Goal: Navigation & Orientation: Find specific page/section

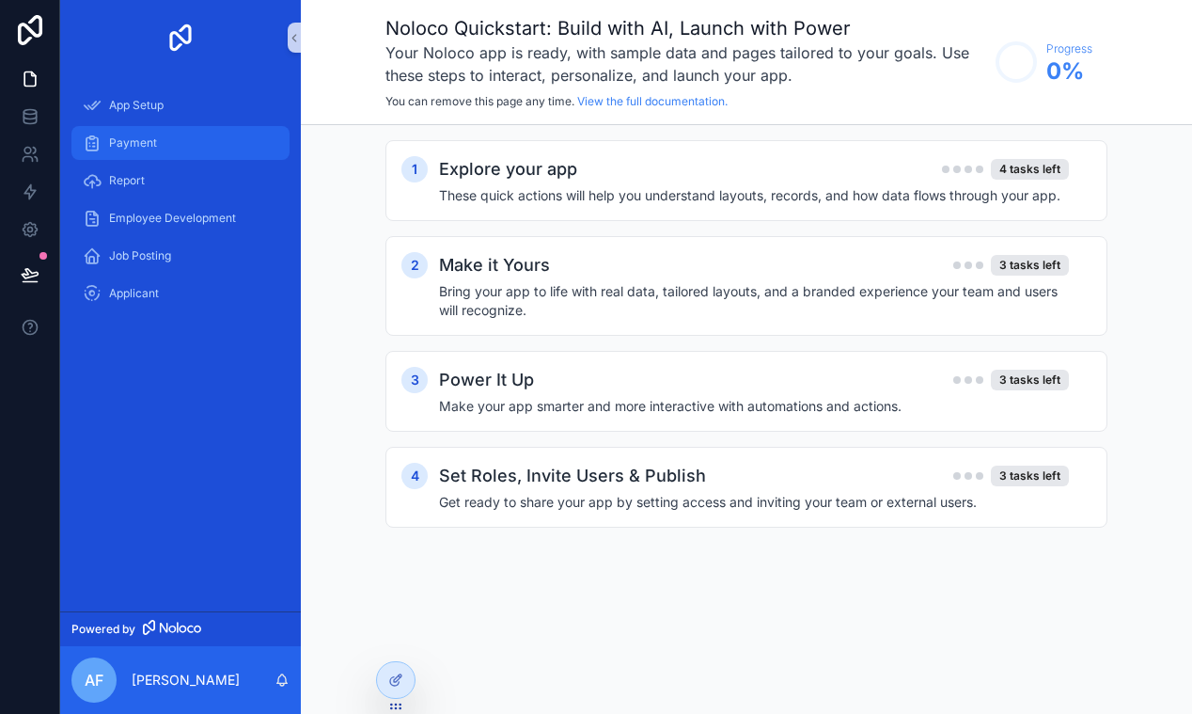
click at [204, 145] on div "Payment" at bounding box center [181, 143] width 196 height 30
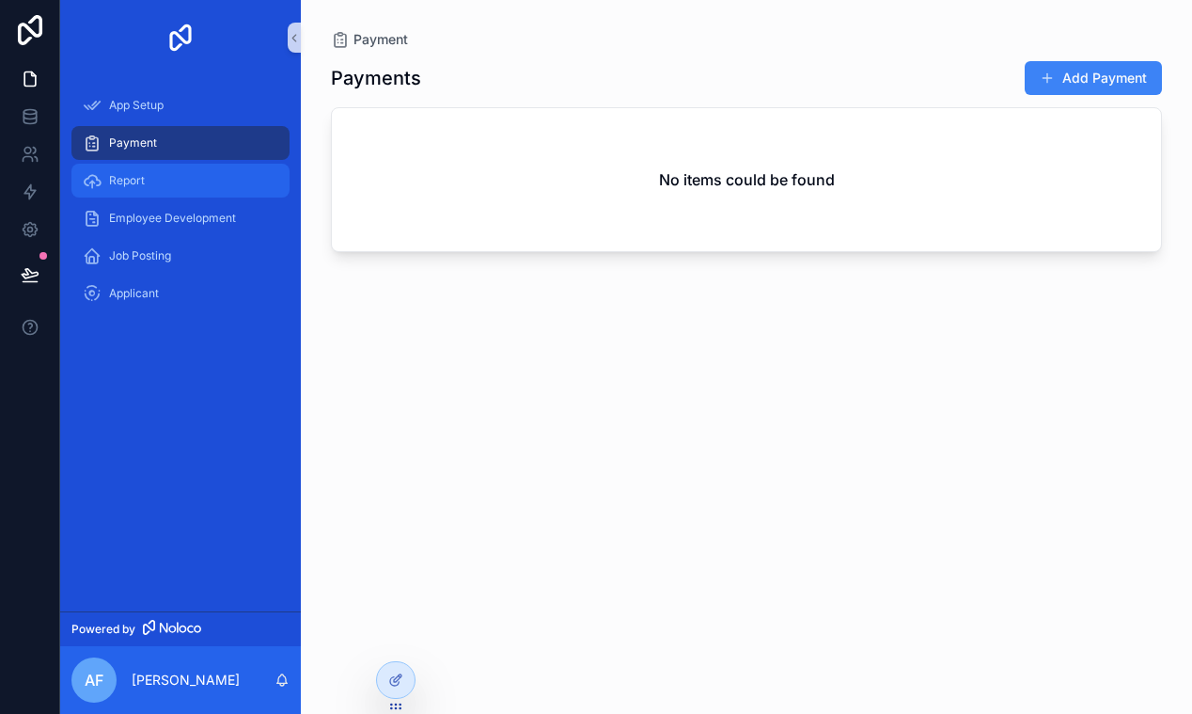
click at [150, 187] on div "Report" at bounding box center [181, 180] width 196 height 30
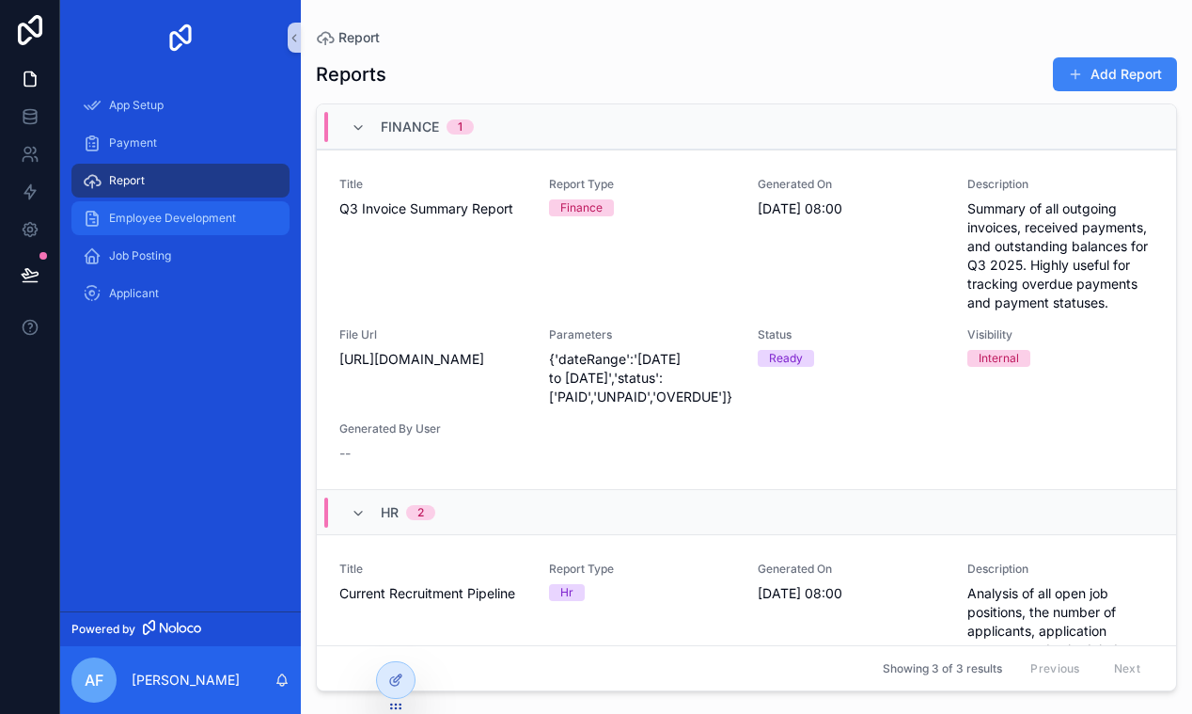
click at [159, 227] on div "Employee Development" at bounding box center [181, 218] width 196 height 30
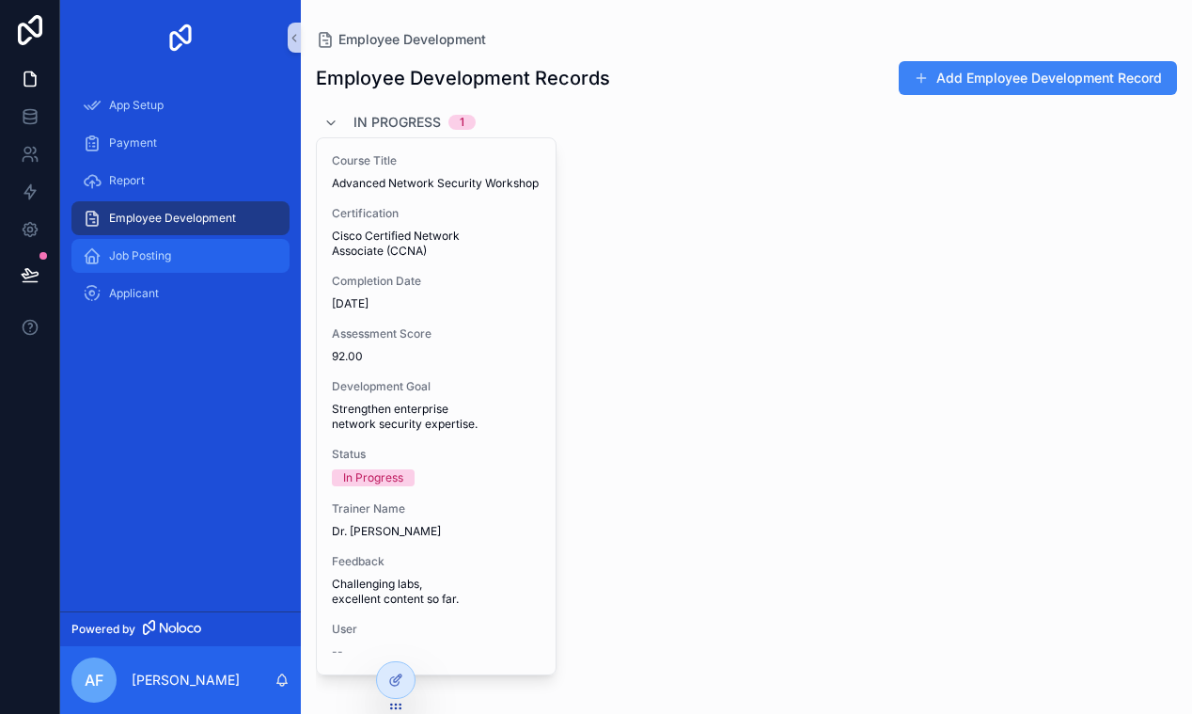
click at [160, 261] on span "Job Posting" at bounding box center [140, 255] width 62 height 15
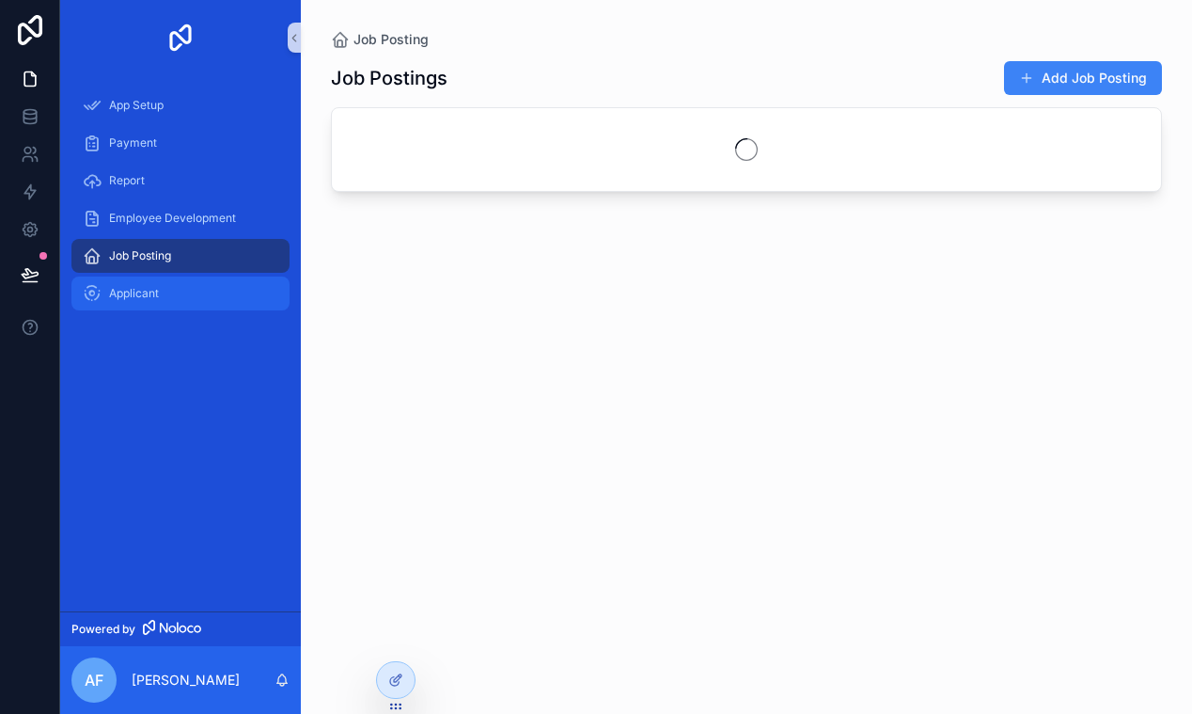
click at [155, 293] on span "Applicant" at bounding box center [134, 293] width 50 height 15
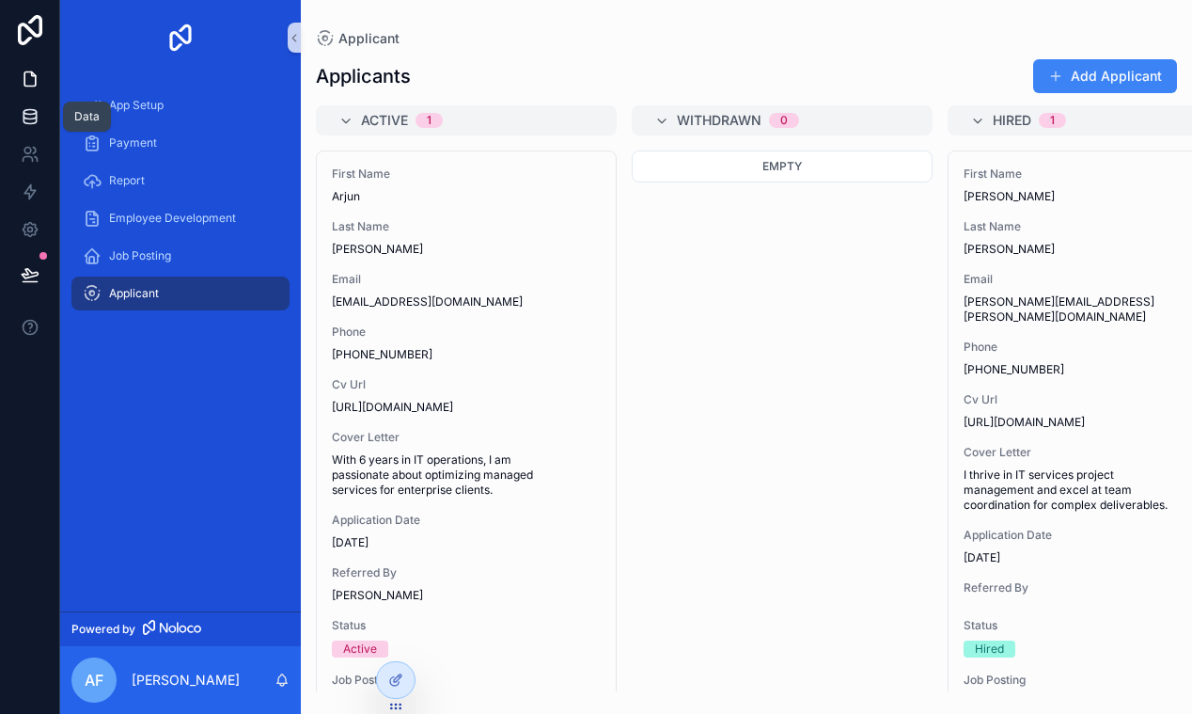
click at [34, 113] on icon at bounding box center [30, 112] width 12 height 5
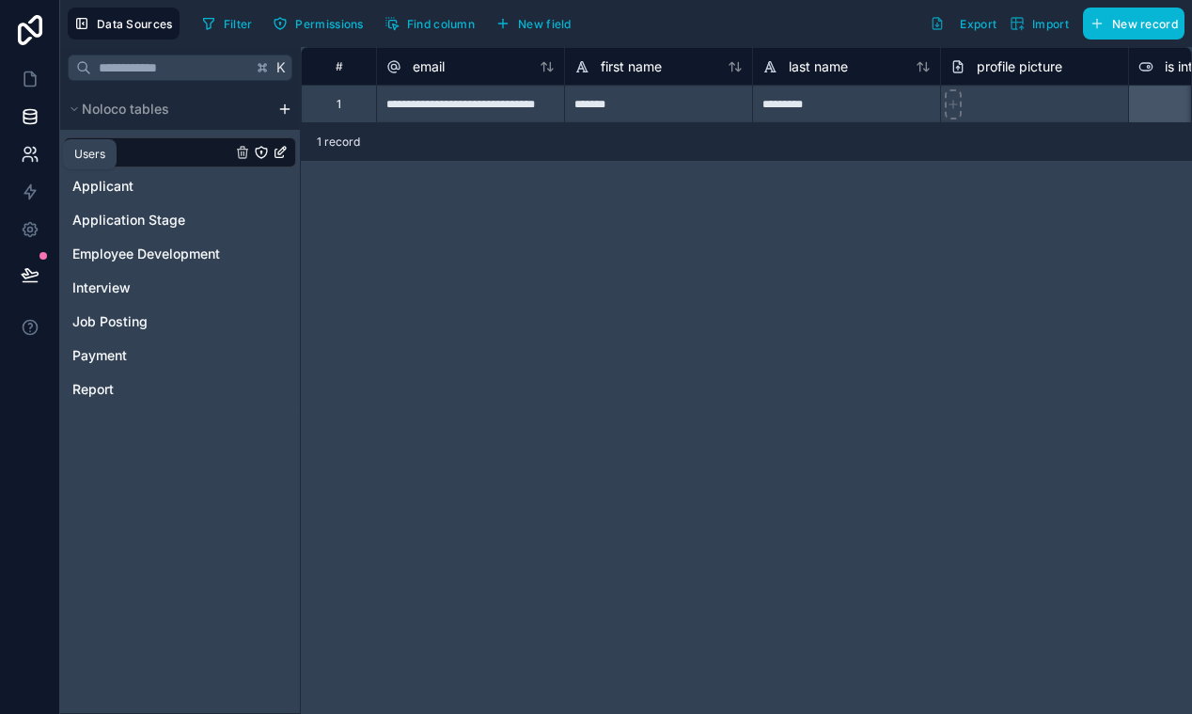
click at [26, 154] on icon at bounding box center [30, 154] width 19 height 19
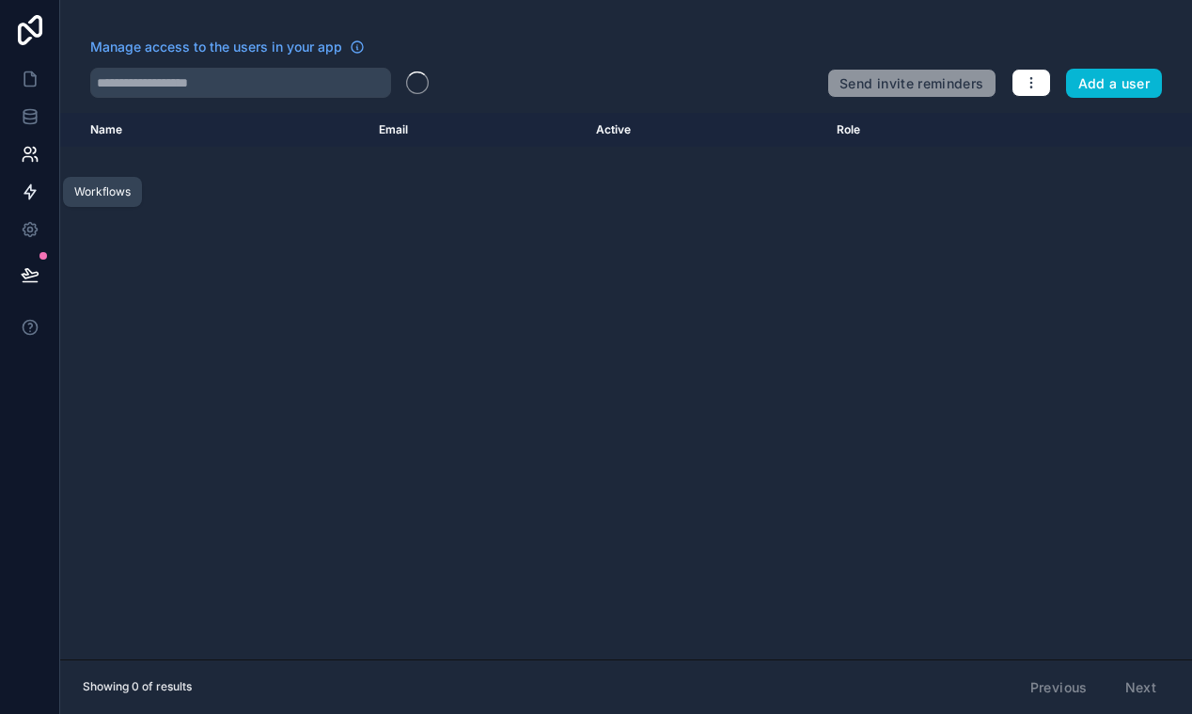
click at [30, 196] on icon at bounding box center [29, 192] width 11 height 14
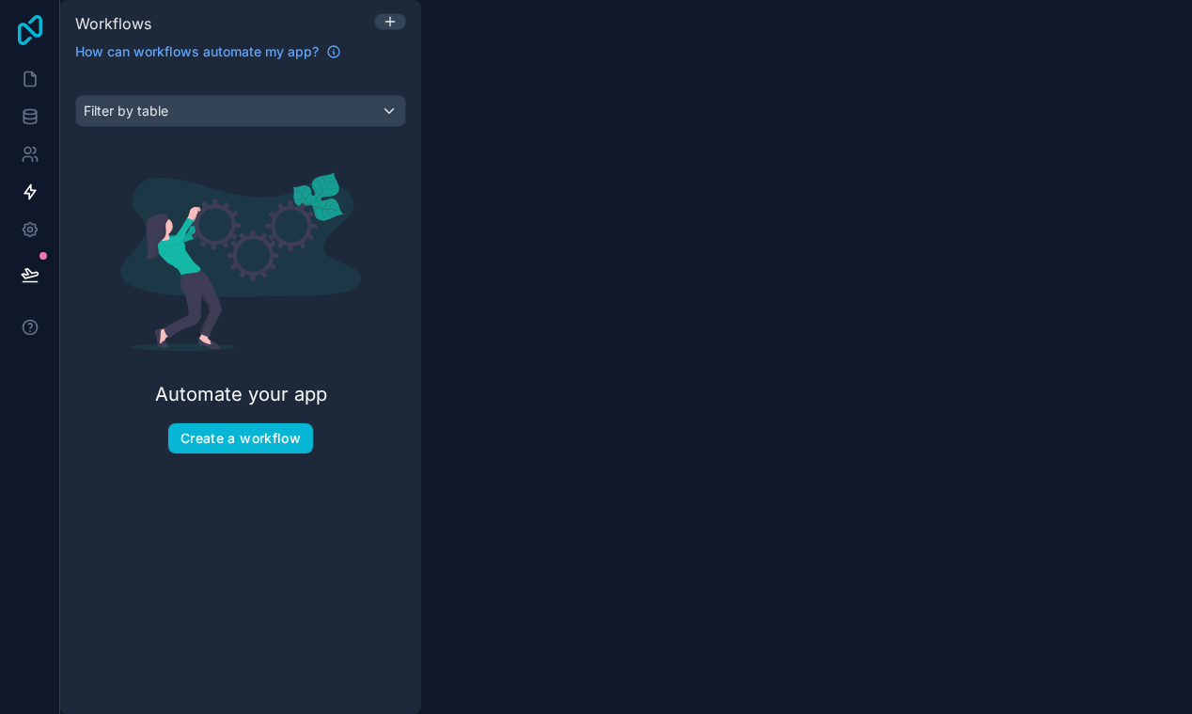
click at [32, 18] on icon at bounding box center [30, 30] width 24 height 30
